Goal: Task Accomplishment & Management: Use online tool/utility

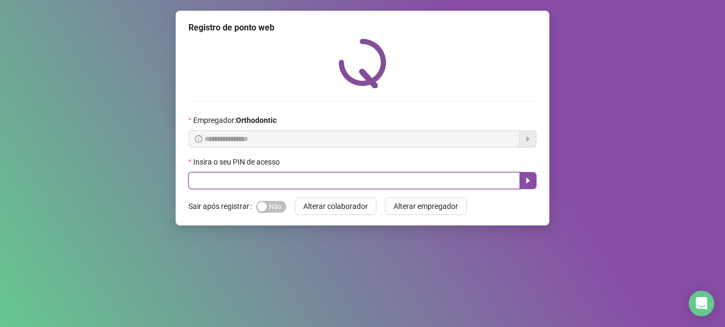
click at [199, 178] on input "text" at bounding box center [354, 180] width 332 height 17
type input "*****"
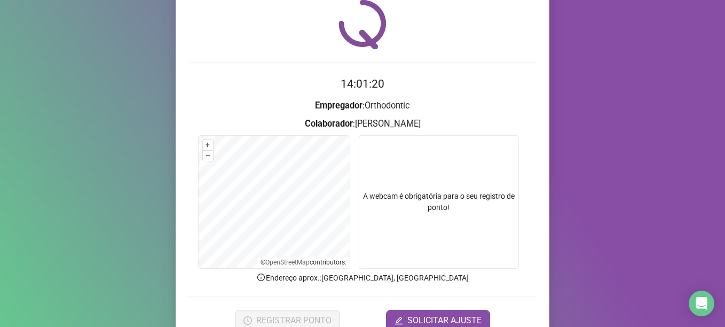
scroll to position [90, 0]
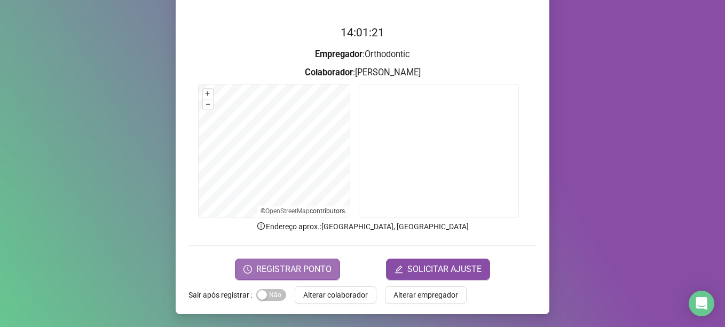
click at [277, 265] on span "REGISTRAR PONTO" at bounding box center [293, 269] width 75 height 13
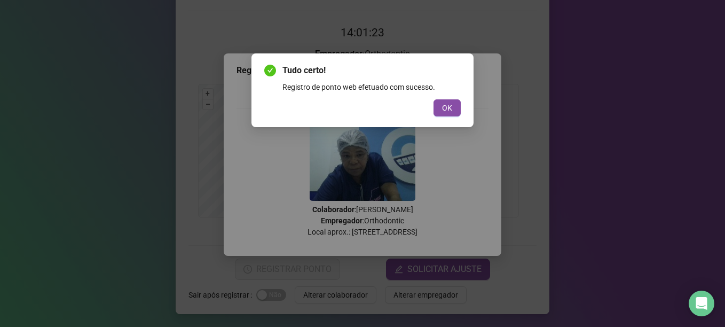
drag, startPoint x: 447, startPoint y: 101, endPoint x: 409, endPoint y: 150, distance: 62.4
click at [446, 103] on button "OK" at bounding box center [446, 107] width 27 height 17
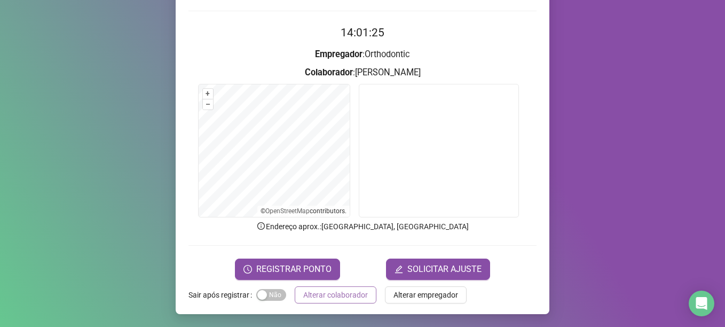
click at [346, 293] on span "Alterar colaborador" at bounding box center [335, 295] width 65 height 12
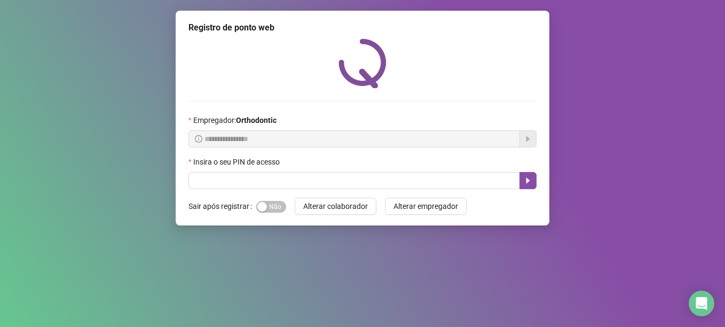
scroll to position [0, 0]
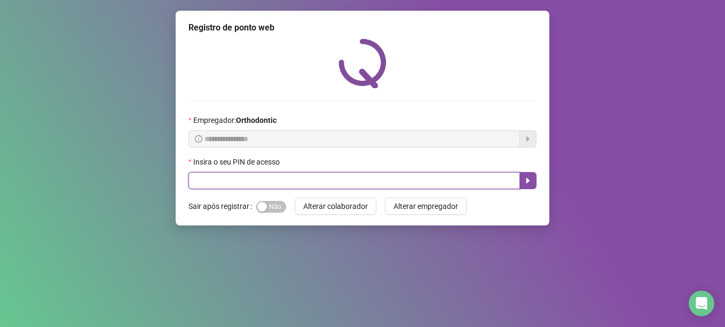
click at [282, 178] on input "text" at bounding box center [354, 180] width 332 height 17
type input "*****"
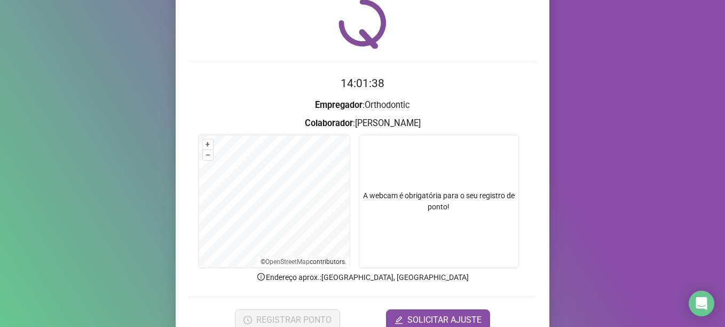
scroll to position [90, 0]
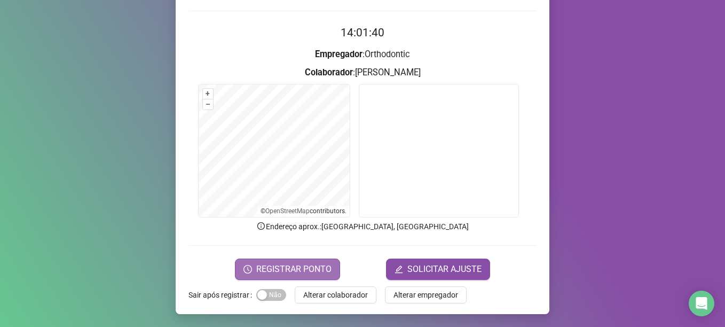
click at [295, 266] on span "REGISTRAR PONTO" at bounding box center [293, 269] width 75 height 13
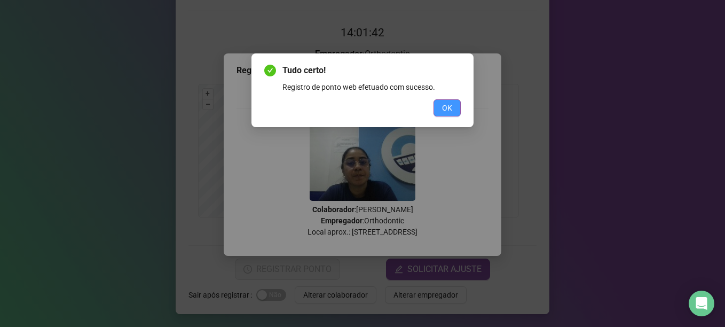
click at [459, 105] on button "OK" at bounding box center [446, 107] width 27 height 17
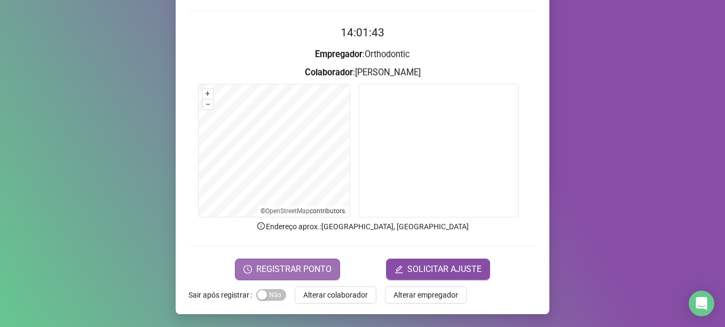
click at [281, 273] on span "REGISTRAR PONTO" at bounding box center [293, 269] width 75 height 13
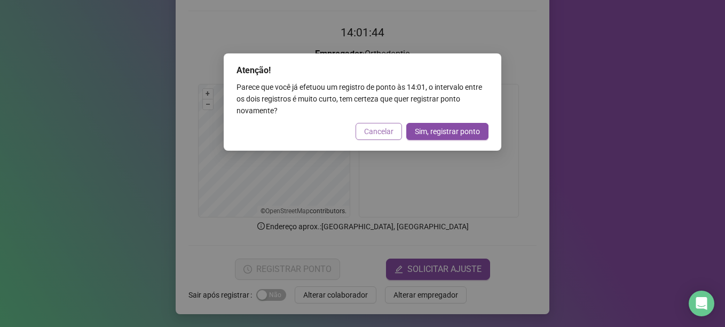
click at [372, 128] on span "Cancelar" at bounding box center [378, 131] width 29 height 12
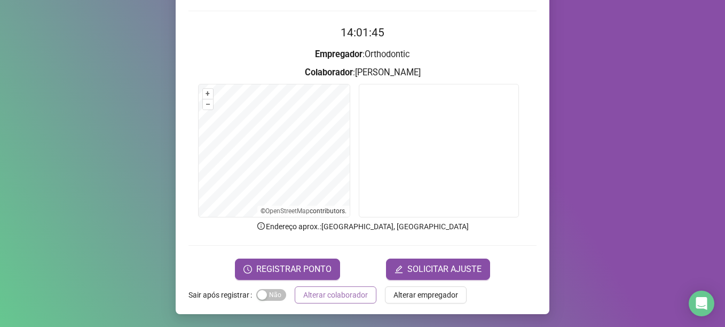
click at [324, 295] on span "Alterar colaborador" at bounding box center [335, 295] width 65 height 12
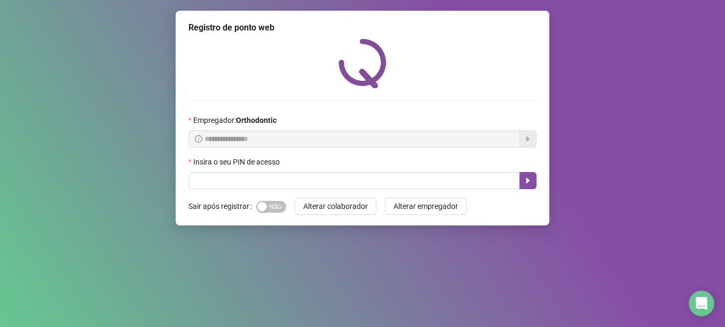
scroll to position [0, 0]
